Goal: Task Accomplishment & Management: Use online tool/utility

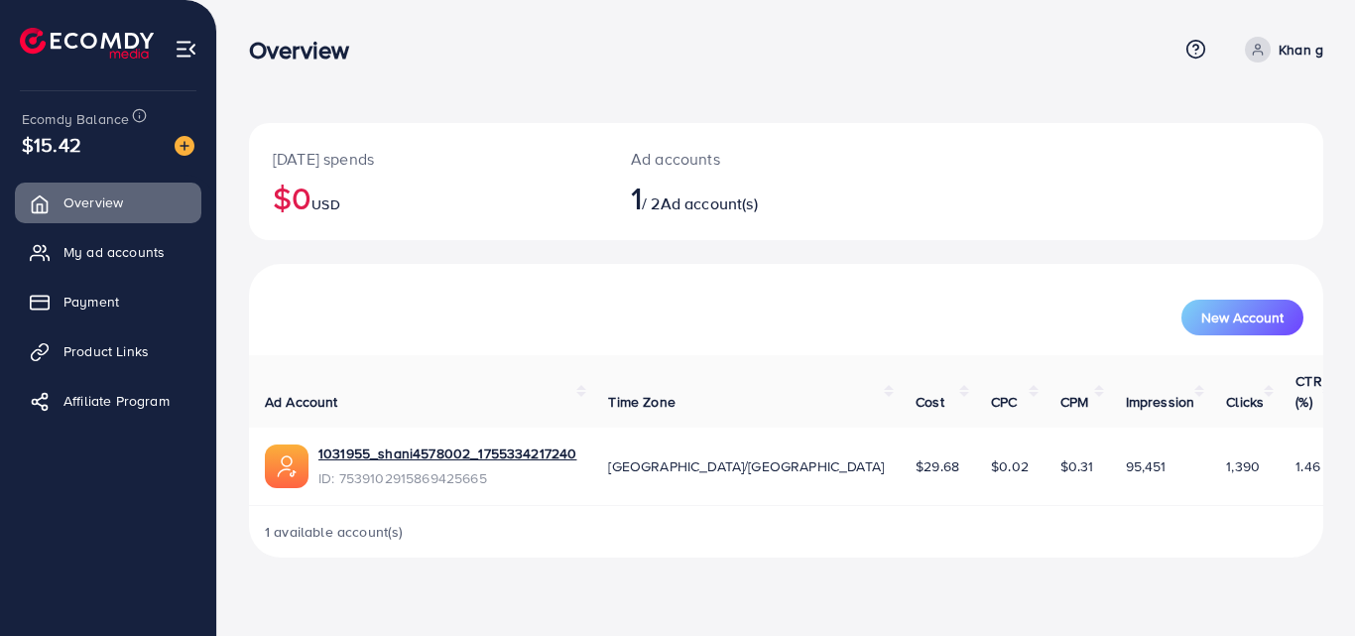
drag, startPoint x: 643, startPoint y: 52, endPoint x: 732, endPoint y: 53, distance: 89.3
click at [643, 52] on div "Overview" at bounding box center [713, 50] width 928 height 29
click at [101, 336] on link "Product Links" at bounding box center [108, 351] width 186 height 40
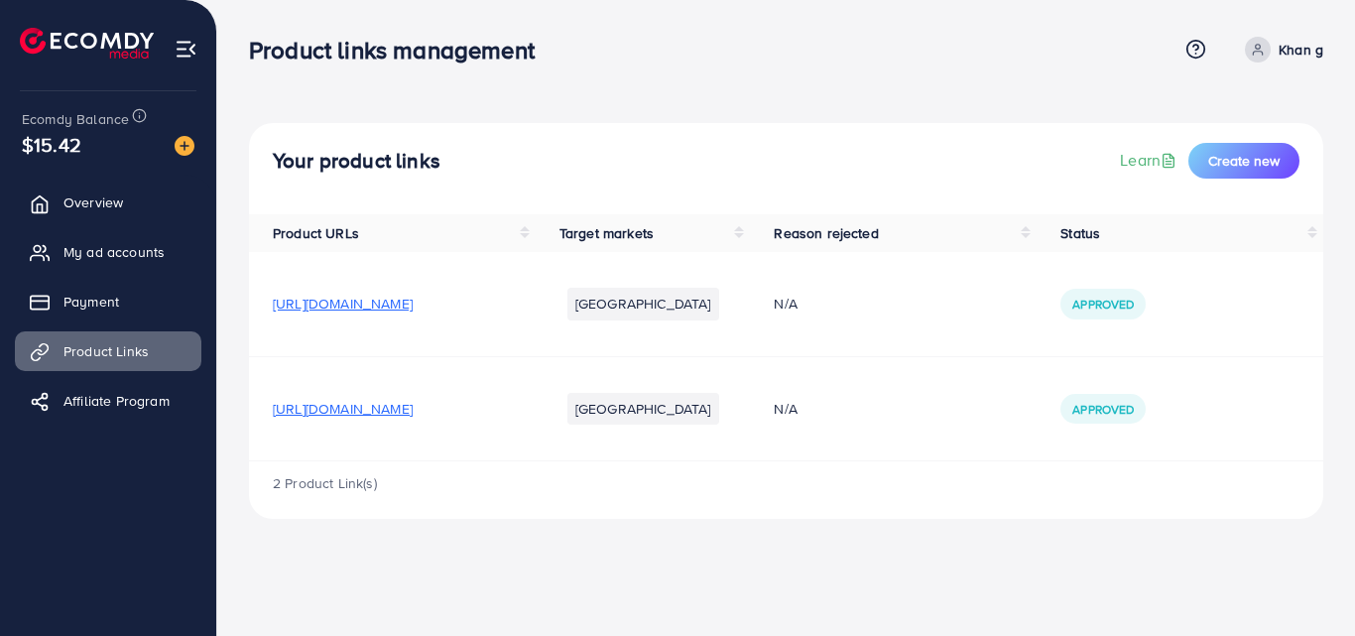
click at [413, 410] on span "[URL][DOMAIN_NAME]" at bounding box center [343, 409] width 140 height 20
click at [413, 307] on span "[URL][DOMAIN_NAME]" at bounding box center [343, 304] width 140 height 20
click at [160, 262] on span "My ad accounts" at bounding box center [118, 252] width 101 height 20
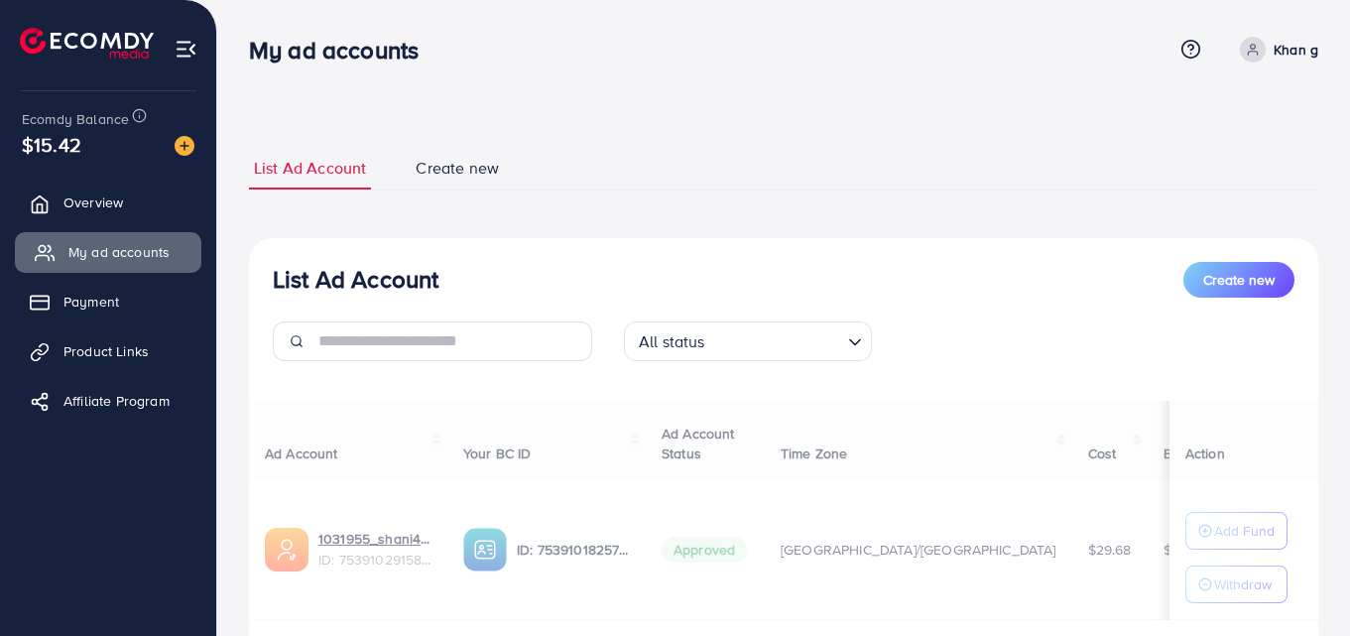
click at [159, 250] on span "My ad accounts" at bounding box center [118, 252] width 101 height 20
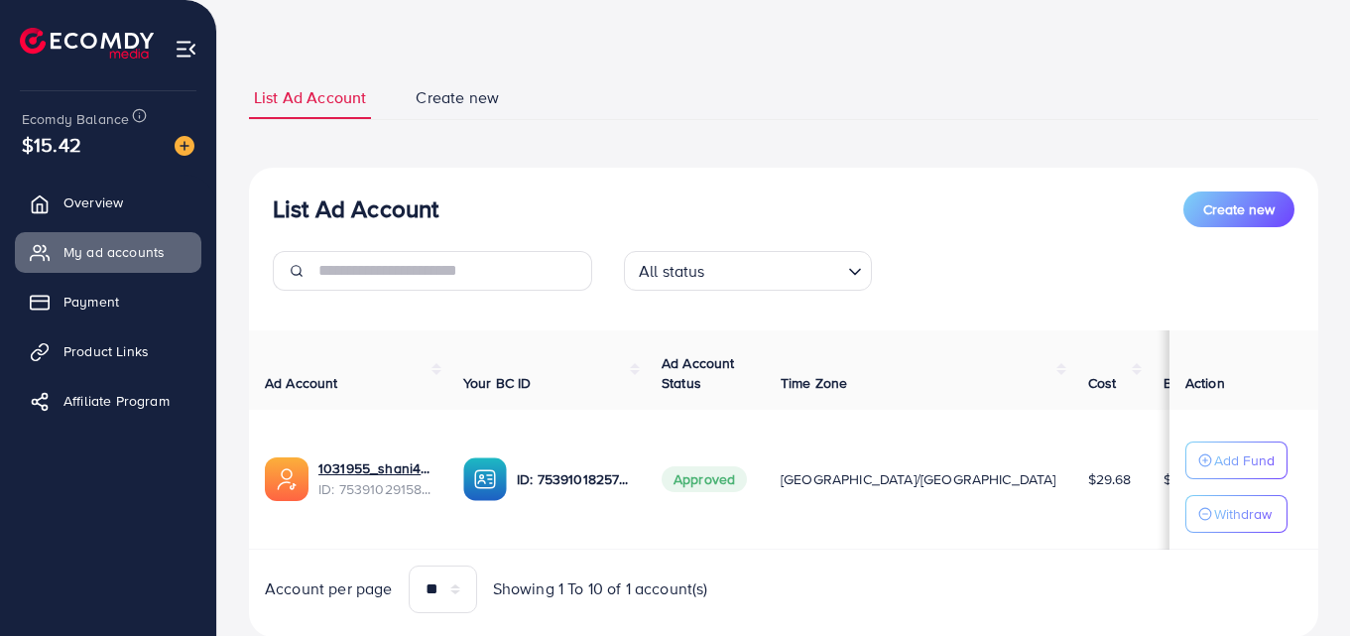
scroll to position [132, 0]
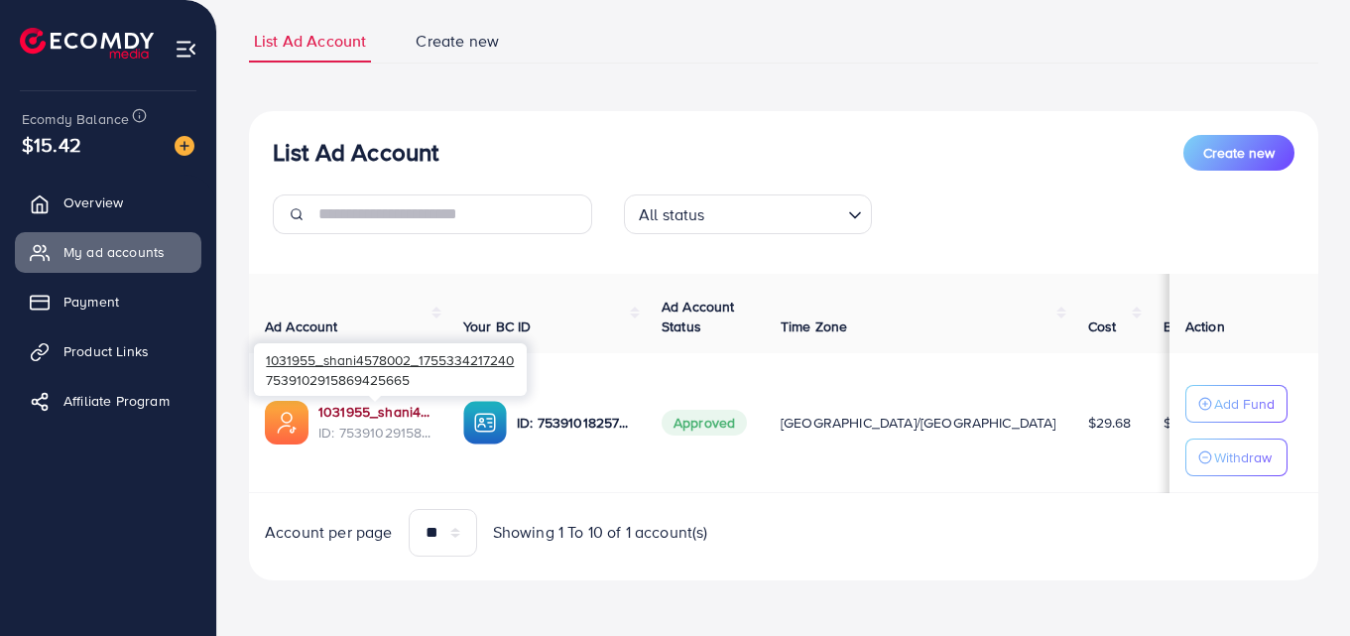
click at [397, 412] on link "1031955_shani4578002_1755334217240" at bounding box center [374, 412] width 113 height 20
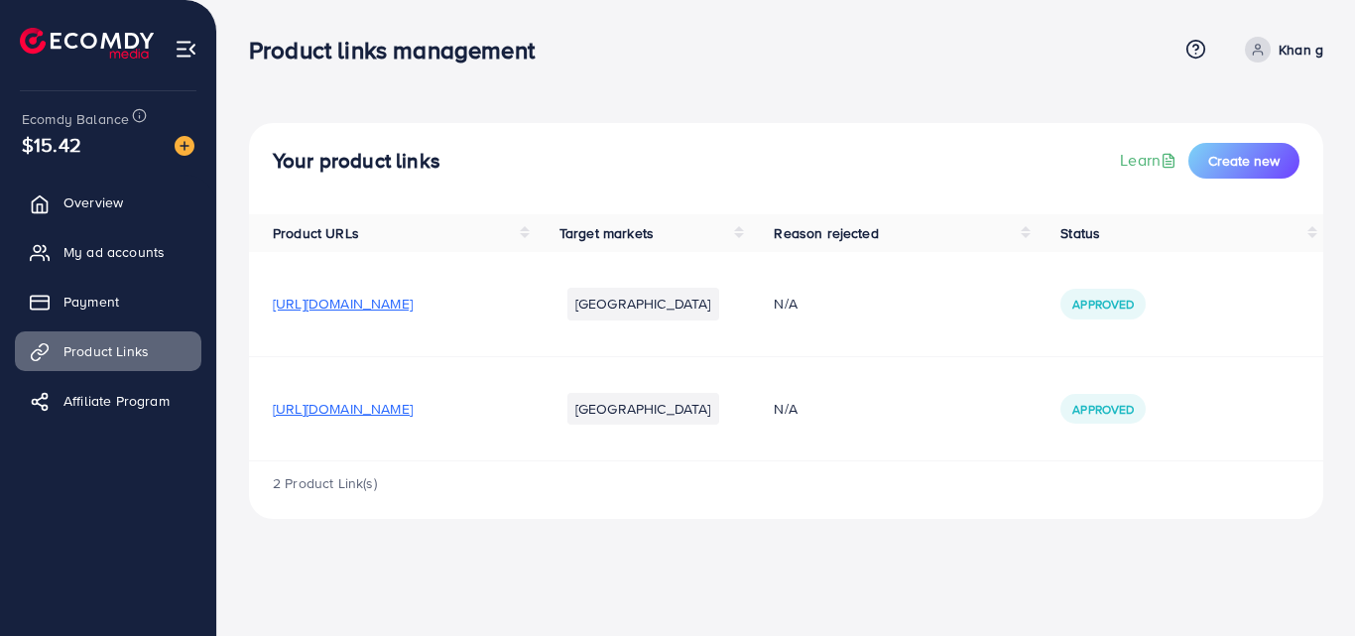
click at [443, 288] on td "[URL][DOMAIN_NAME]" at bounding box center [392, 304] width 287 height 104
click at [413, 308] on span "[URL][DOMAIN_NAME]" at bounding box center [343, 304] width 140 height 20
